Goal: Transaction & Acquisition: Book appointment/travel/reservation

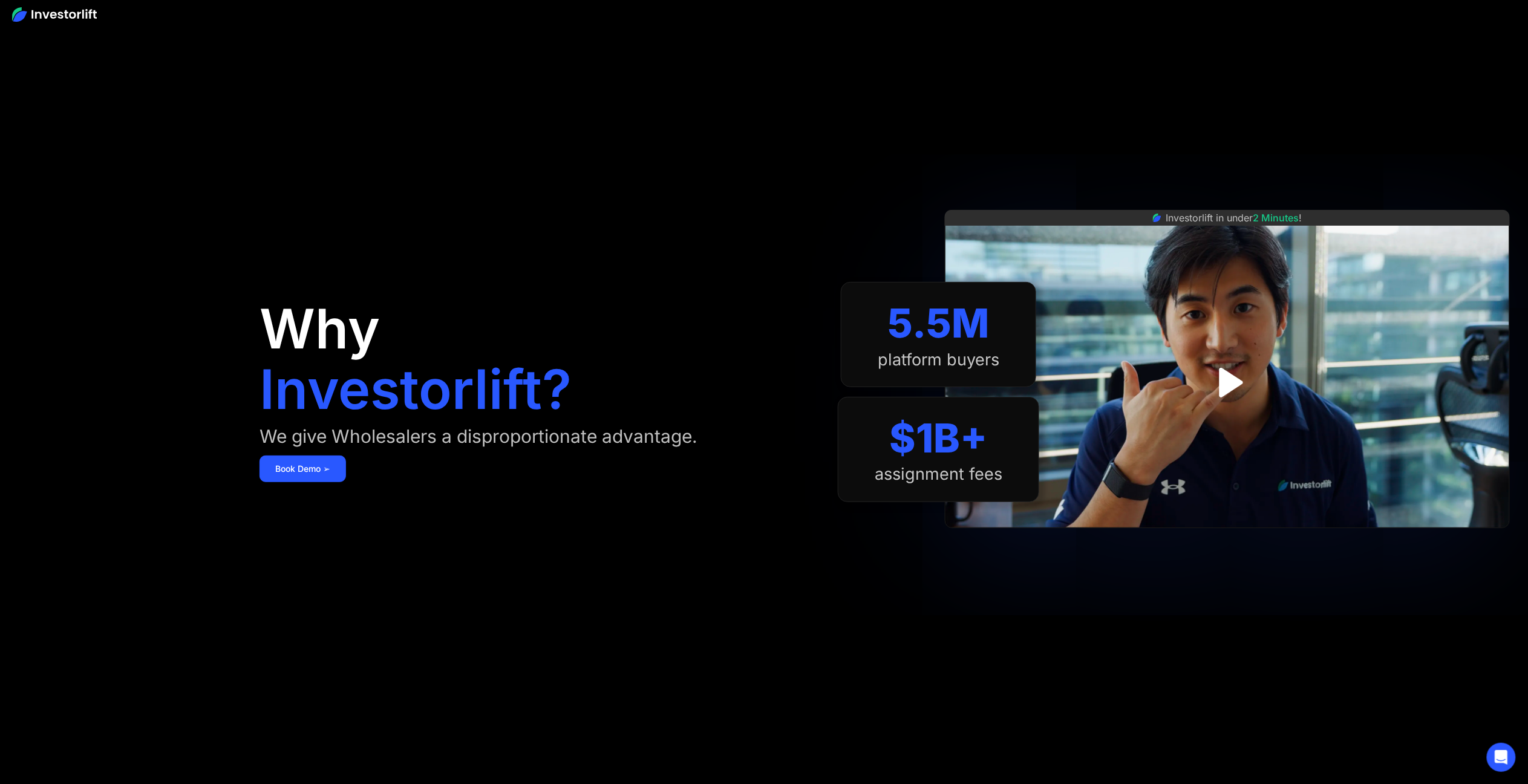
click at [60, 11] on img at bounding box center [54, 14] width 85 height 15
click at [304, 468] on link "Book Demo ➢" at bounding box center [303, 468] width 87 height 27
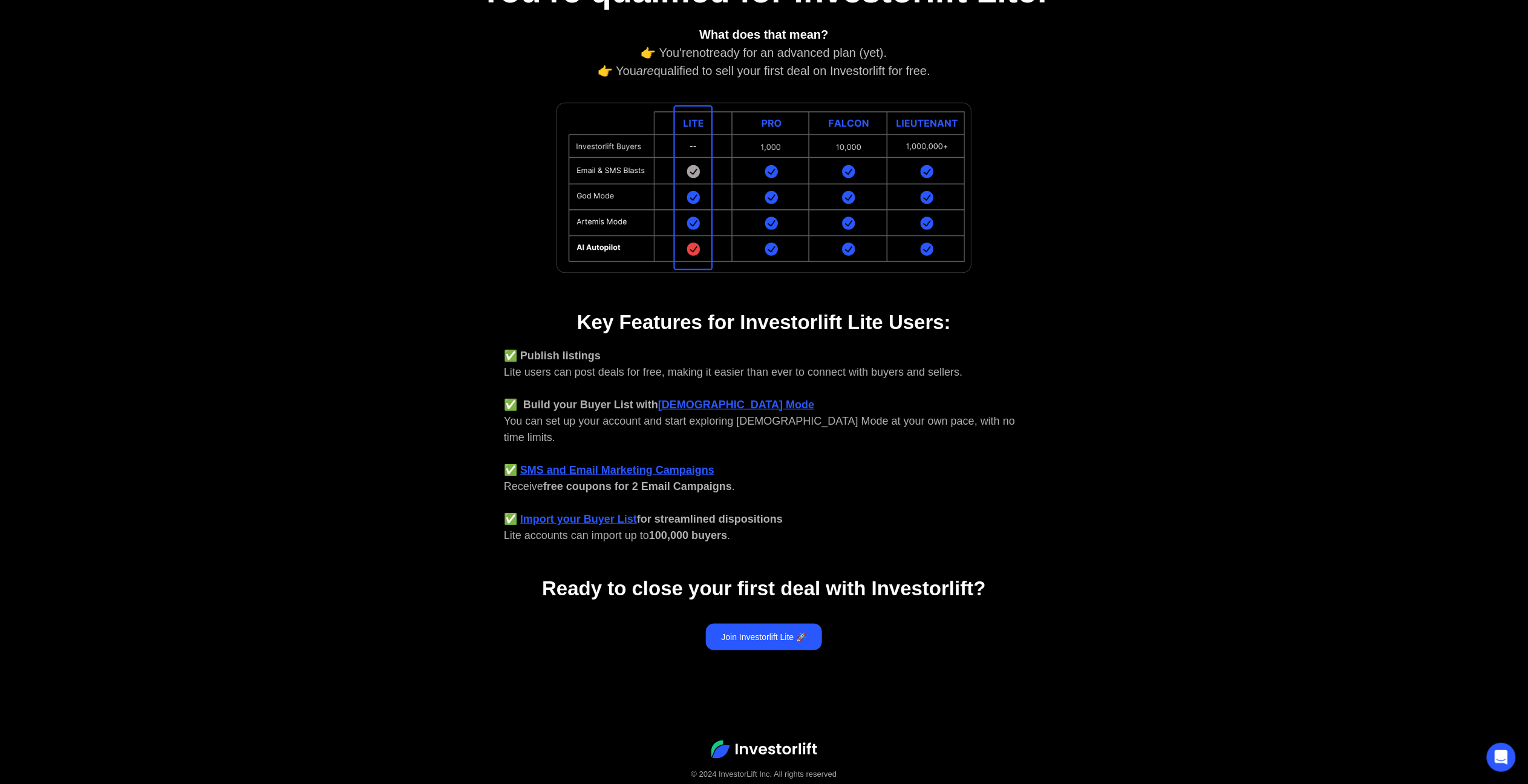
scroll to position [219, 0]
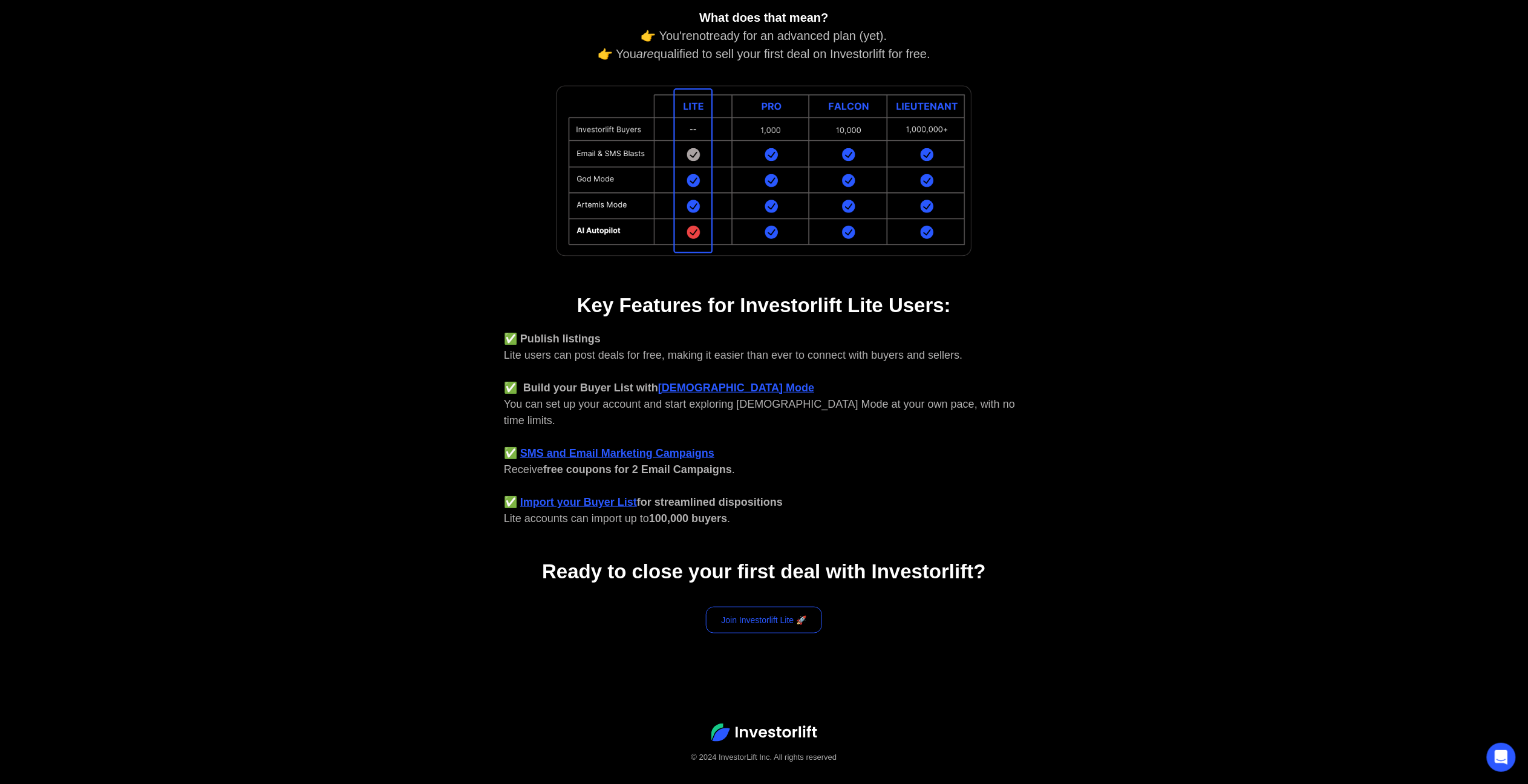
click at [795, 606] on link "Join Investorlift Lite 🚀" at bounding box center [764, 620] width 117 height 27
